Goal: Complete application form

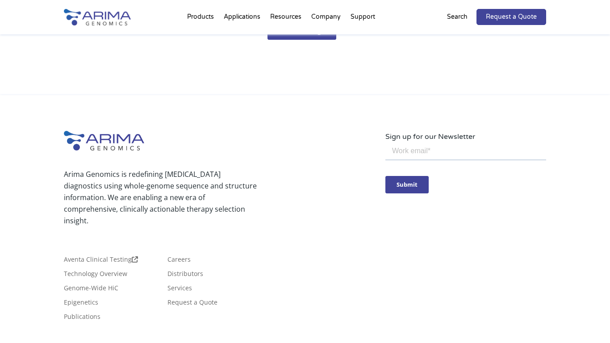
scroll to position [205, 0]
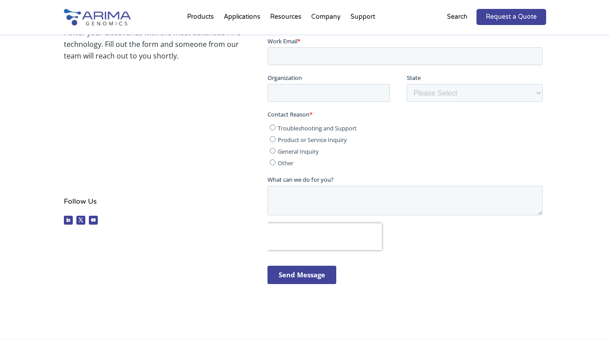
type input "Zachary Hernandez"
type input "z.hernandez@trustedsupportteam.com"
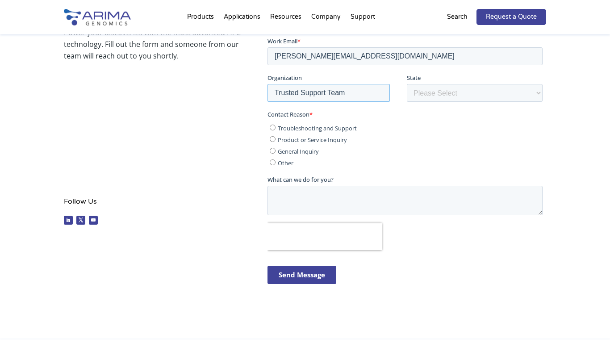
type input "Trusted Support Team"
select select "Other/Non-US"
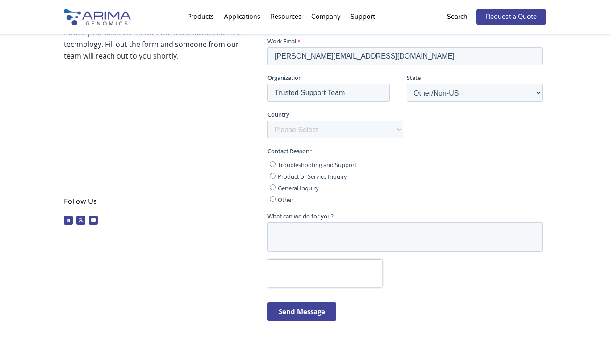
click at [272, 164] on input "Troubleshooting and Support" at bounding box center [272, 164] width 6 height 6
radio input "true"
click at [272, 175] on input "Product or Service Inquiry" at bounding box center [272, 176] width 6 height 6
radio input "true"
click at [272, 187] on input "General Inquiry" at bounding box center [272, 187] width 6 height 6
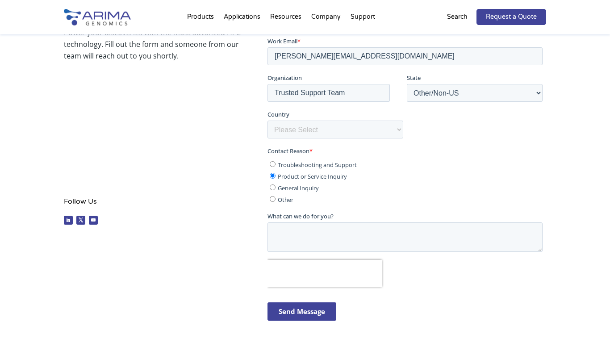
radio input "true"
click at [272, 199] on input "Other" at bounding box center [272, 199] width 6 height 6
radio input "true"
click at [302, 311] on input "Send Message" at bounding box center [301, 311] width 69 height 18
